Goal: Task Accomplishment & Management: Use online tool/utility

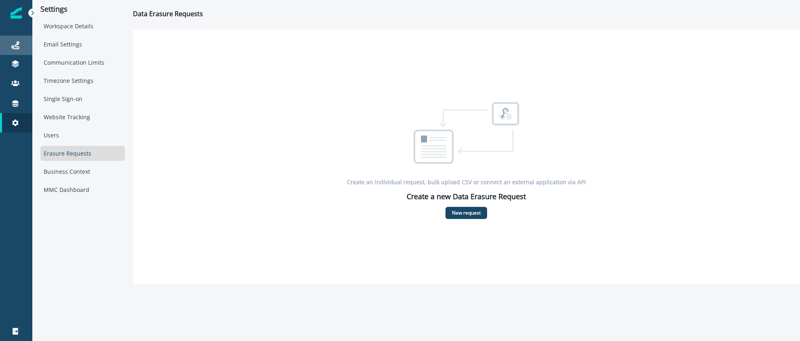
click at [17, 48] on icon at bounding box center [15, 45] width 8 height 8
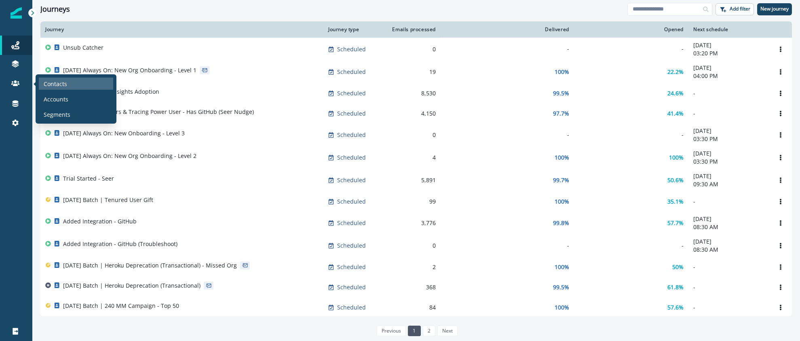
click at [60, 80] on p "Contacts" at bounding box center [55, 84] width 23 height 8
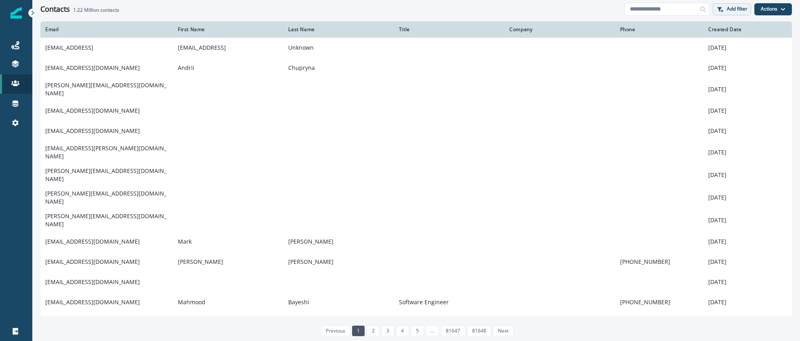
click at [733, 11] on p "Add filter" at bounding box center [736, 9] width 21 height 6
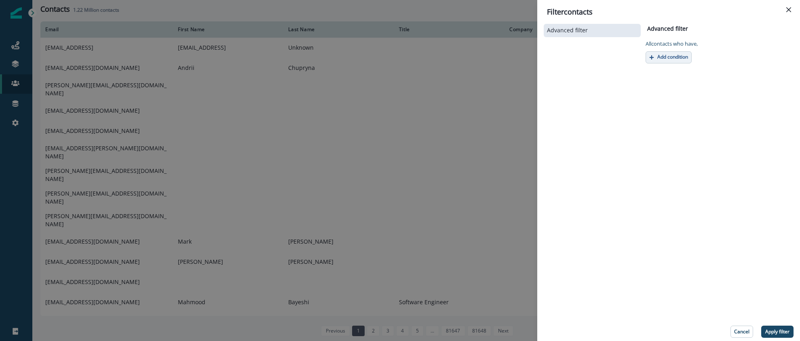
click at [671, 59] on p "Add condition" at bounding box center [672, 57] width 31 height 6
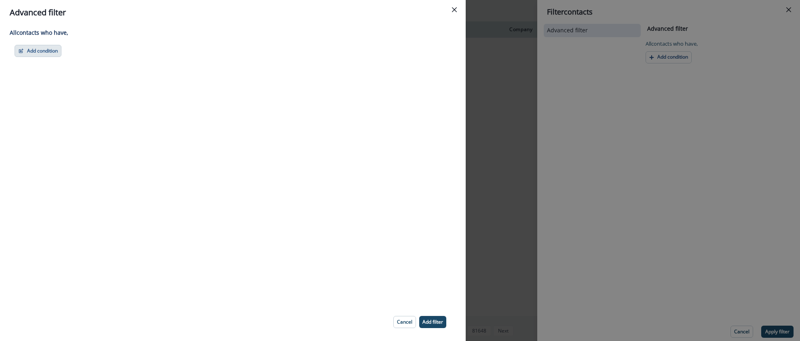
click at [44, 50] on button "Add condition" at bounding box center [38, 51] width 47 height 12
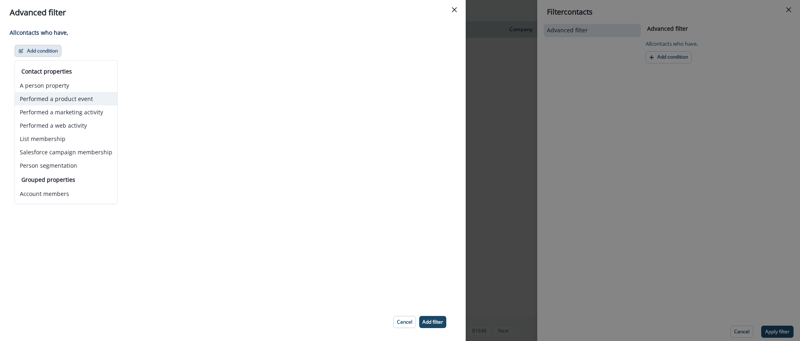
click at [59, 96] on button "Performed a product event" at bounding box center [66, 98] width 102 height 13
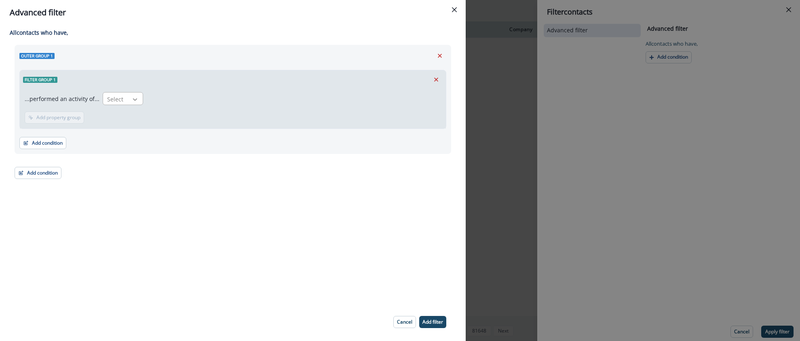
click at [133, 99] on icon at bounding box center [135, 99] width 4 height 2
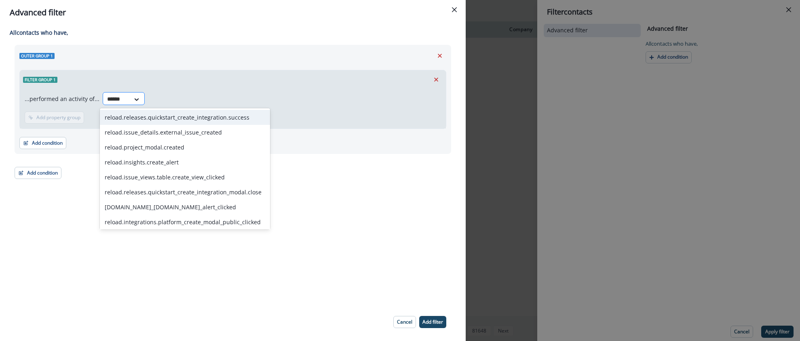
type input "*******"
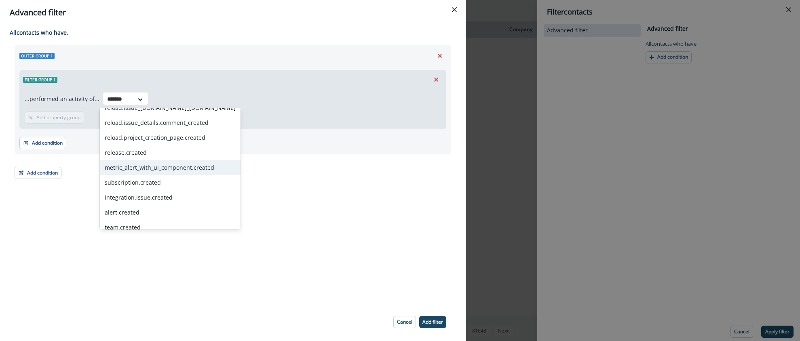
scroll to position [109, 0]
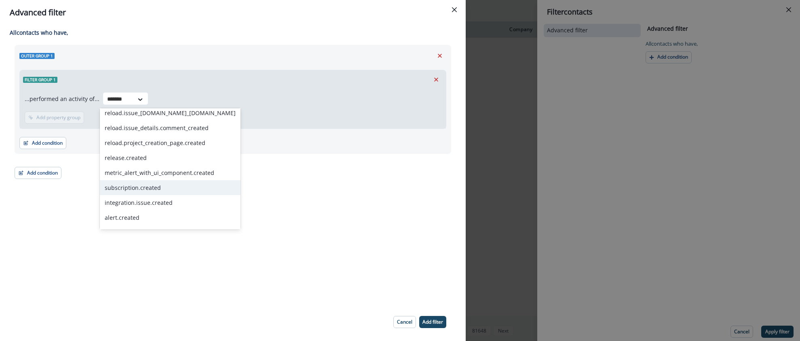
click at [134, 184] on div "subscription.created" at bounding box center [170, 187] width 141 height 15
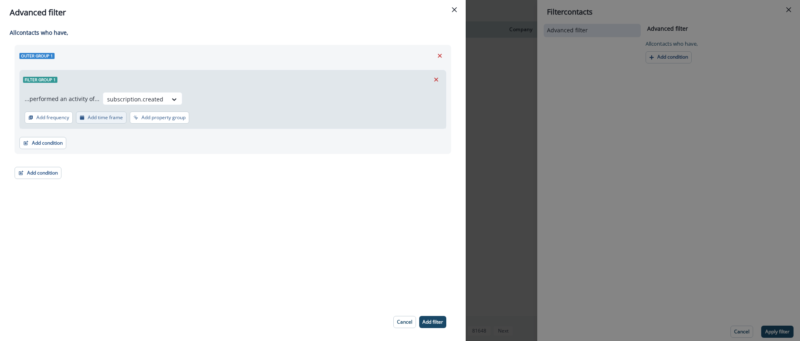
click at [105, 116] on p "Add time frame" at bounding box center [105, 118] width 35 height 6
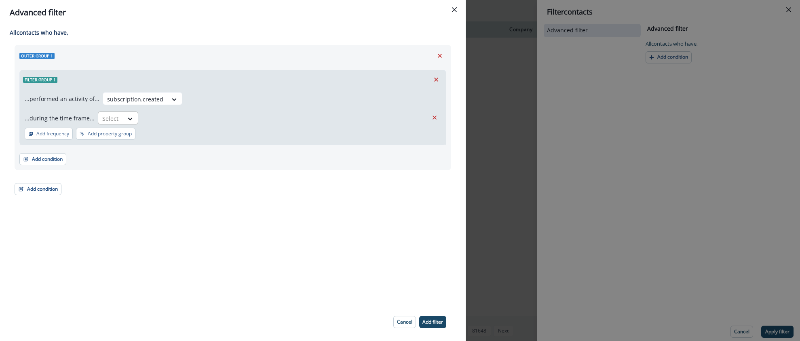
click at [118, 120] on div "Select" at bounding box center [110, 118] width 25 height 13
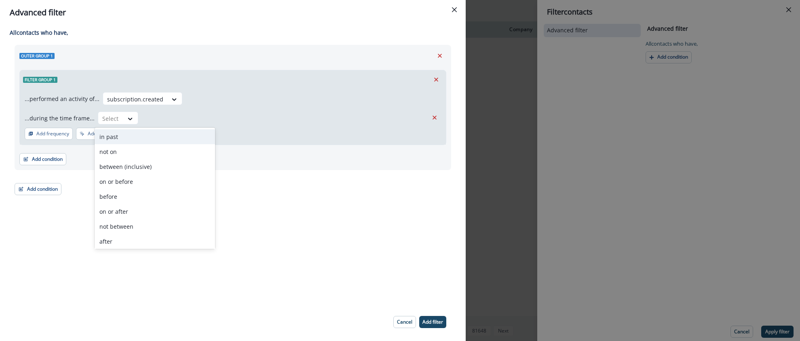
click at [116, 139] on div "in past" at bounding box center [155, 136] width 120 height 15
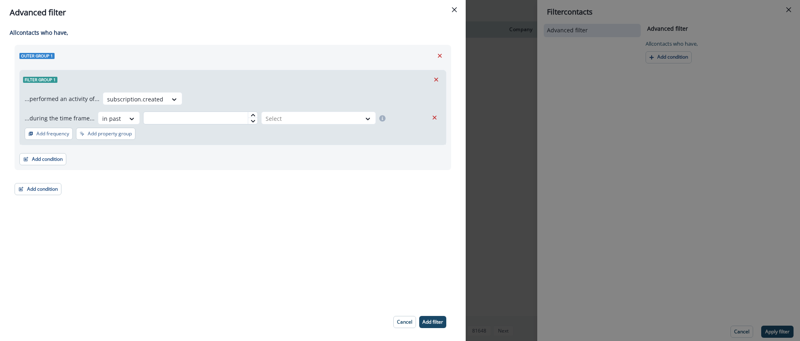
click at [195, 118] on input "text" at bounding box center [200, 118] width 115 height 13
type input "*"
click at [311, 122] on div at bounding box center [310, 119] width 91 height 10
drag, startPoint x: 289, startPoint y: 139, endPoint x: 286, endPoint y: 143, distance: 4.9
click at [288, 139] on div "day(s)" at bounding box center [314, 136] width 115 height 15
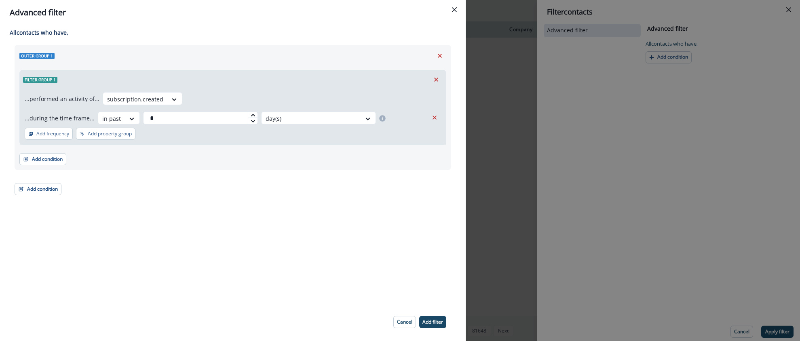
click at [277, 162] on div "Add condition Contact properties A person property Performed a product event Pe…" at bounding box center [232, 155] width 427 height 20
click at [436, 318] on button "Add filter" at bounding box center [432, 322] width 27 height 12
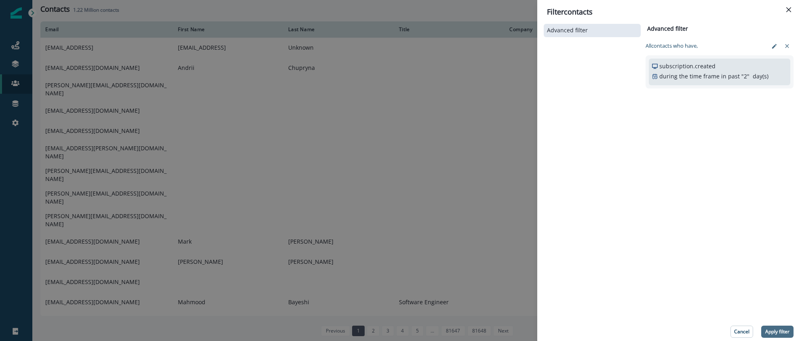
click at [783, 329] on p "Apply filter" at bounding box center [777, 332] width 24 height 6
